Goal: Check status: Check status

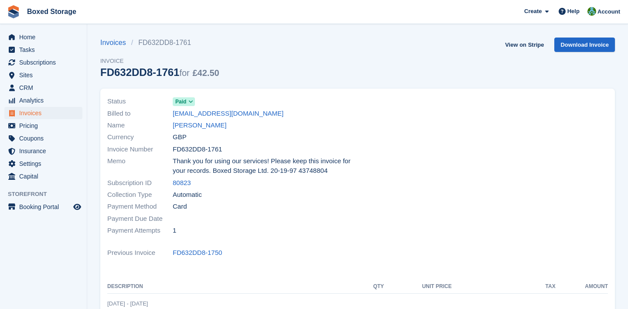
click at [58, 30] on div "Home Tasks Subscriptions Subscriptions Subscriptions Price increases NEW Price …" at bounding box center [43, 104] width 87 height 155
click at [57, 35] on span "Home" at bounding box center [45, 37] width 52 height 12
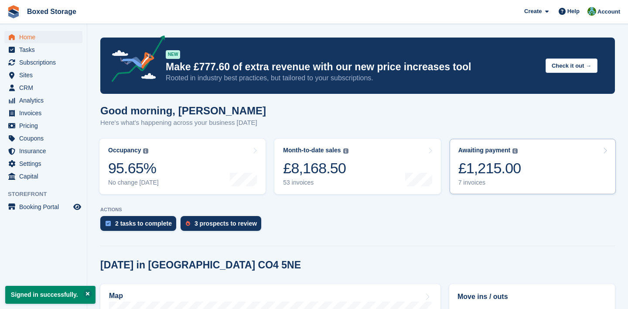
click at [499, 171] on div "£1,215.00" at bounding box center [489, 168] width 63 height 18
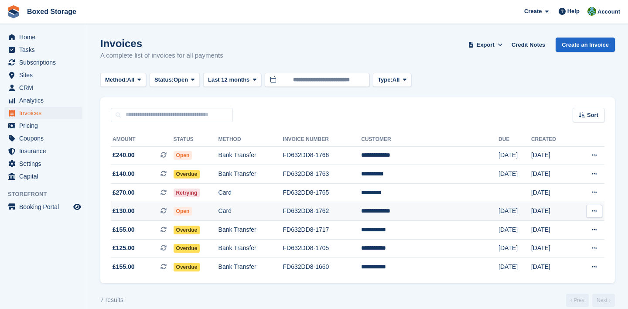
click at [432, 211] on td "**********" at bounding box center [429, 211] width 137 height 19
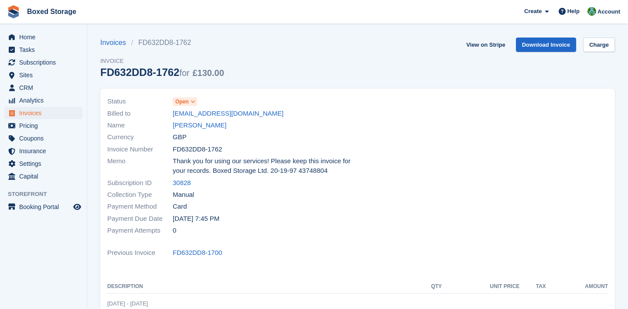
click at [191, 101] on icon at bounding box center [192, 101] width 5 height 5
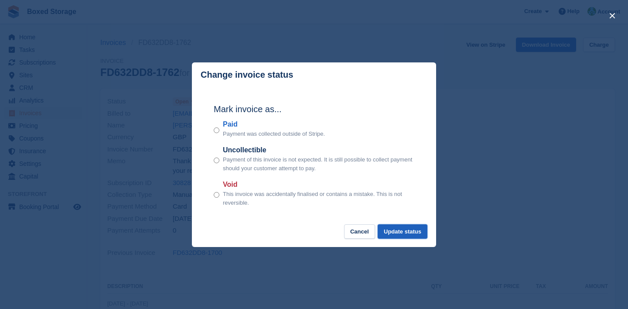
click at [401, 229] on button "Update status" at bounding box center [402, 231] width 50 height 14
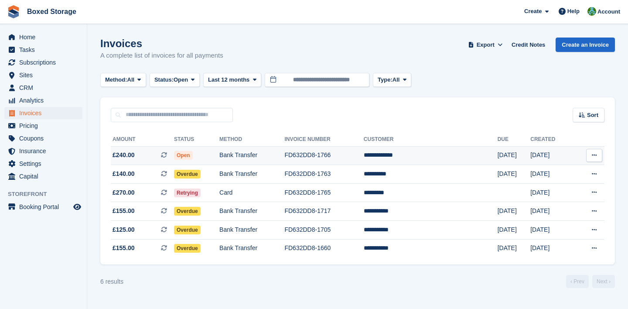
click at [363, 149] on td "FD632DD8-1766" at bounding box center [323, 155] width 79 height 19
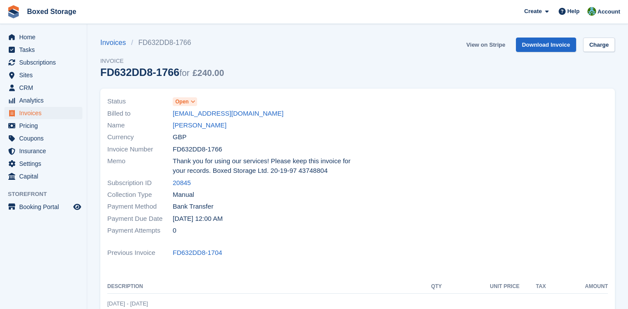
click at [462, 44] on link "View on Stripe" at bounding box center [485, 44] width 46 height 14
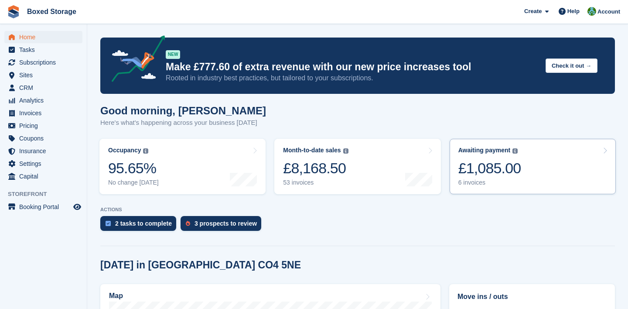
click at [486, 180] on div "6 invoices" at bounding box center [489, 182] width 63 height 7
